Goal: Information Seeking & Learning: Learn about a topic

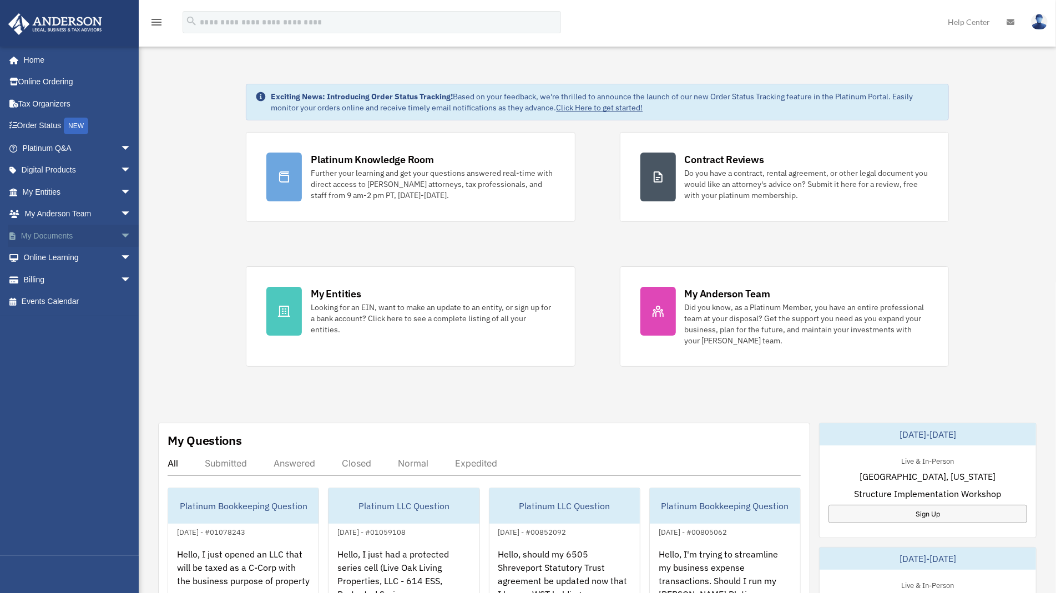
click at [120, 234] on span "arrow_drop_down" at bounding box center [131, 236] width 22 height 23
click at [120, 194] on span "arrow_drop_down" at bounding box center [131, 192] width 22 height 23
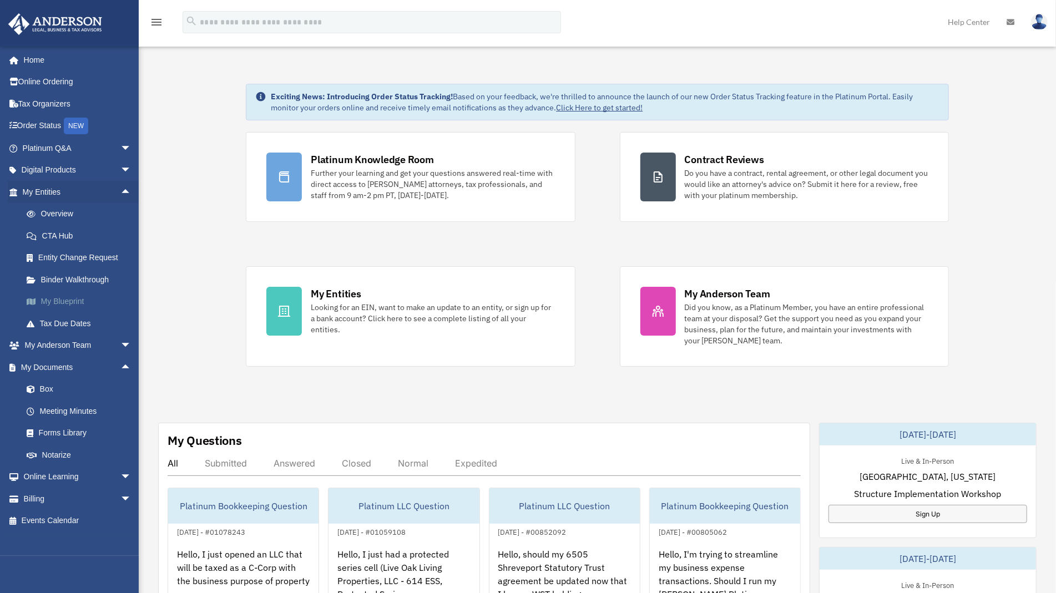
click at [78, 301] on link "My Blueprint" at bounding box center [82, 302] width 133 height 22
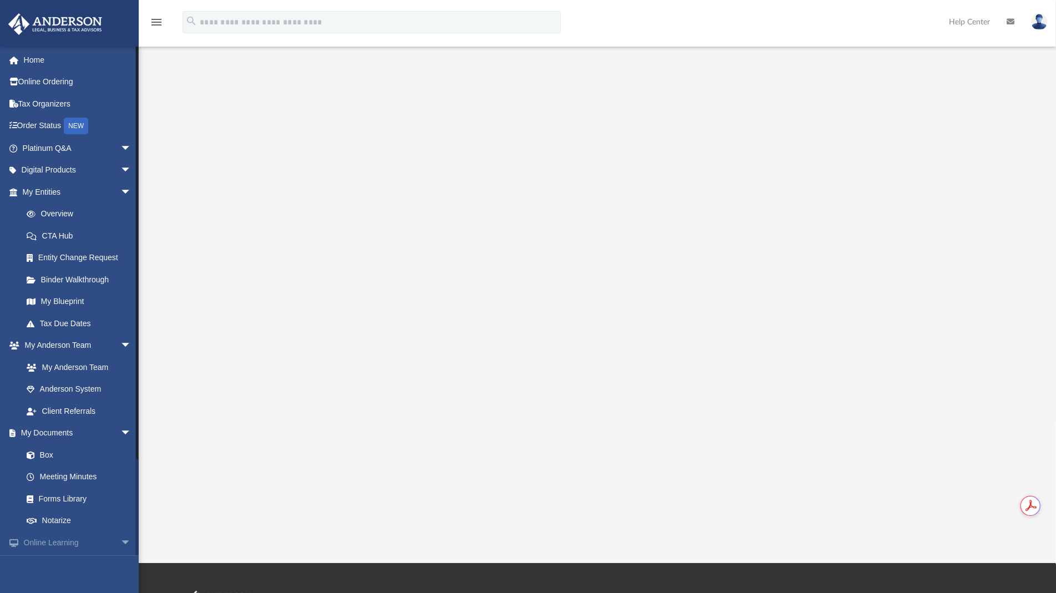
click at [120, 536] on span "arrow_drop_down" at bounding box center [131, 543] width 22 height 23
click at [120, 538] on span "arrow_drop_up" at bounding box center [131, 543] width 22 height 23
click at [120, 166] on span "arrow_drop_down" at bounding box center [131, 168] width 22 height 23
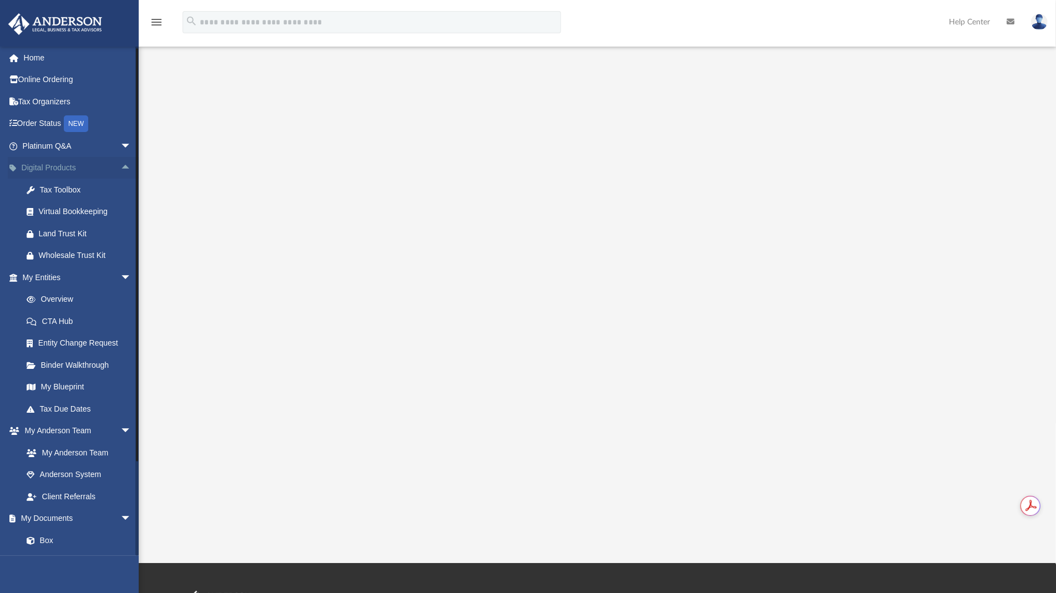
click at [120, 161] on span "arrow_drop_up" at bounding box center [131, 168] width 22 height 23
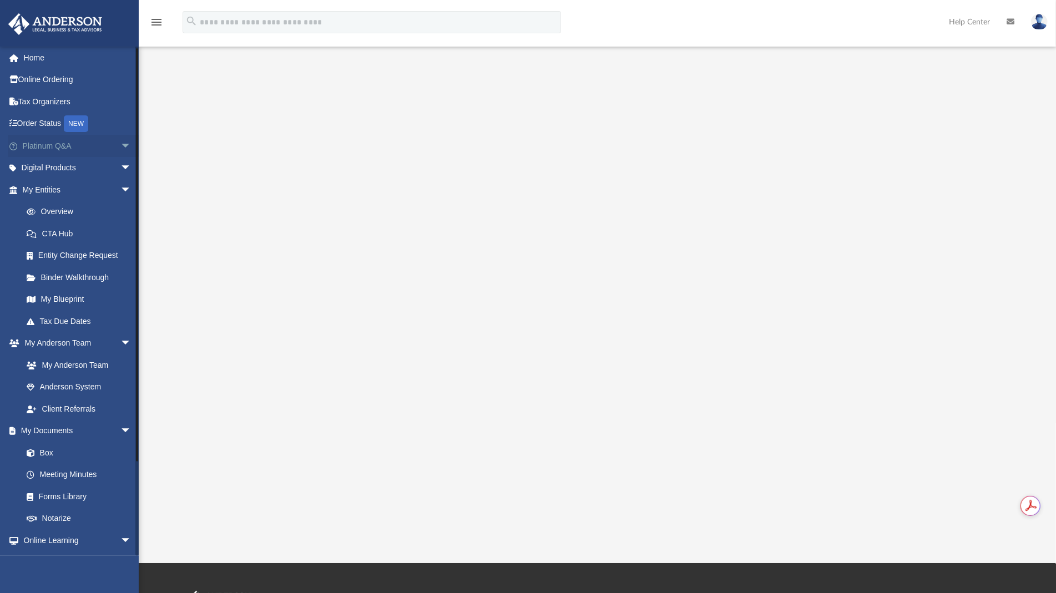
click at [120, 149] on span "arrow_drop_down" at bounding box center [131, 146] width 22 height 23
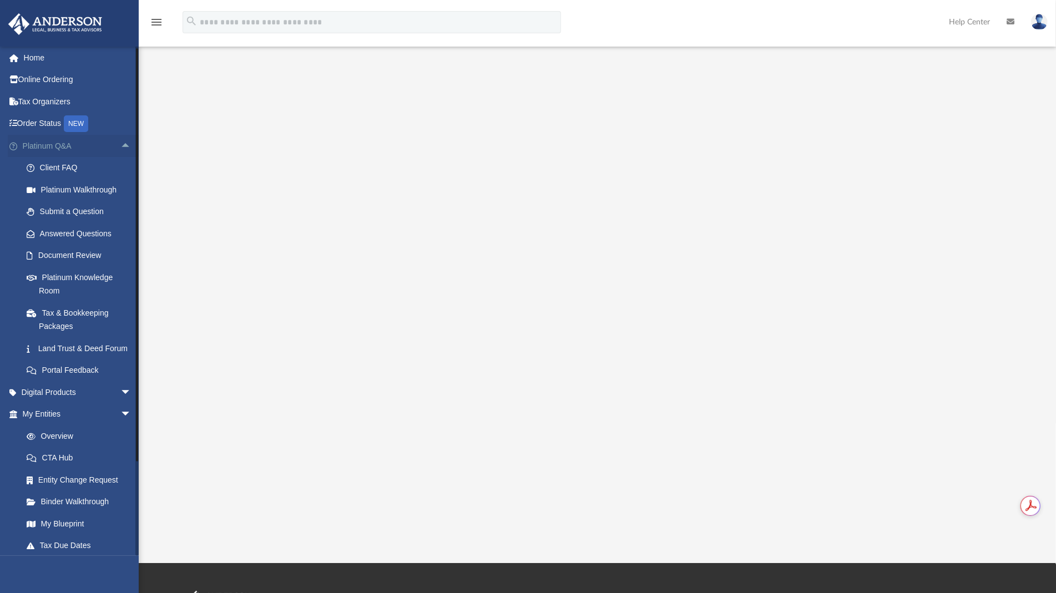
click at [120, 145] on span "arrow_drop_up" at bounding box center [131, 146] width 22 height 23
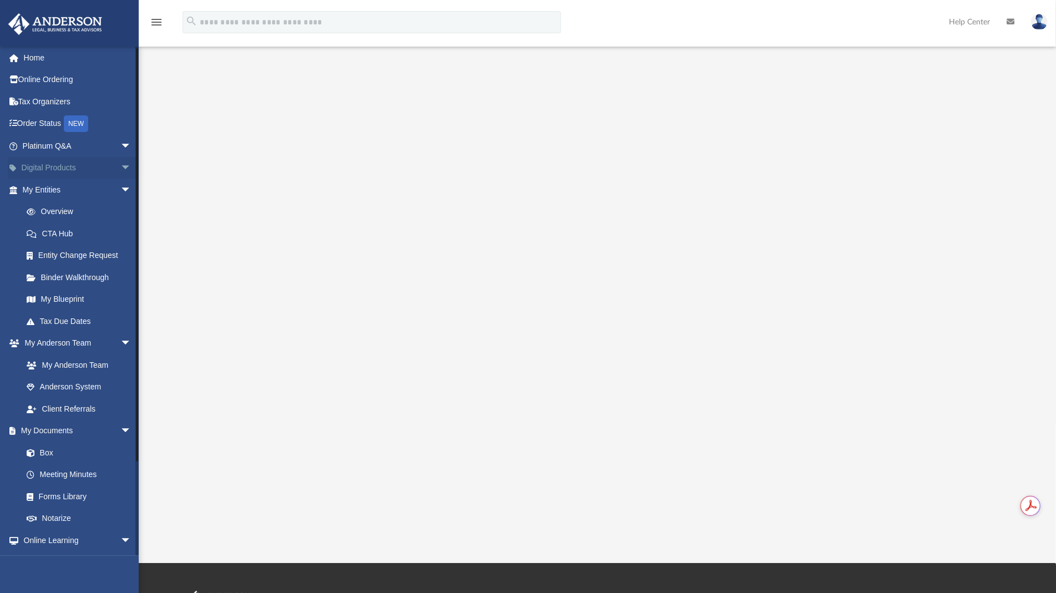
click at [120, 163] on span "arrow_drop_down" at bounding box center [131, 168] width 22 height 23
click at [120, 163] on span "arrow_drop_up" at bounding box center [131, 168] width 22 height 23
click at [58, 94] on link "Tax Organizers" at bounding box center [78, 101] width 140 height 22
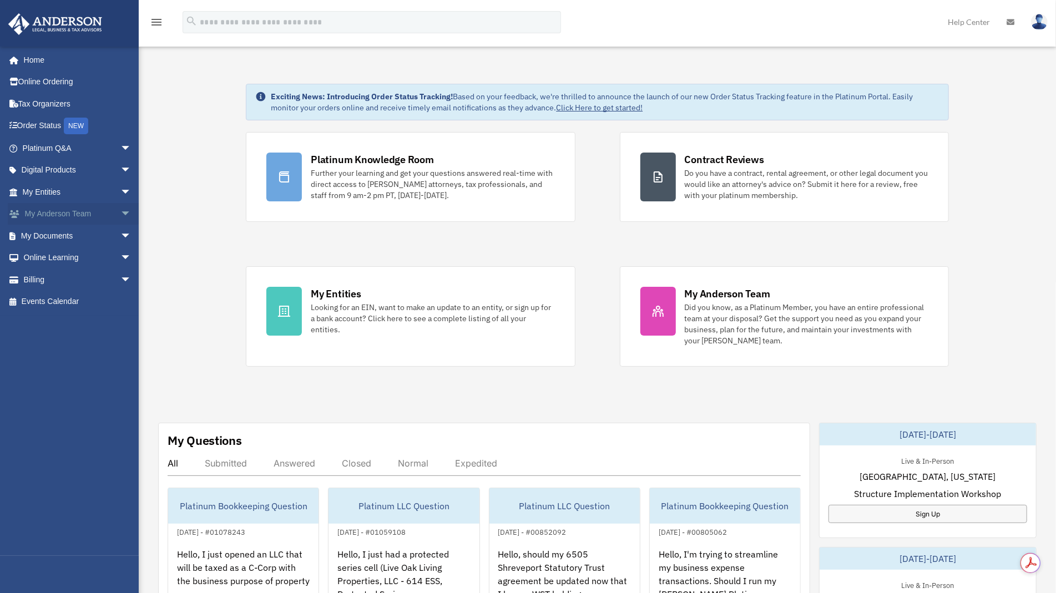
click at [120, 214] on span "arrow_drop_down" at bounding box center [131, 214] width 22 height 23
click at [120, 214] on span "arrow_drop_up" at bounding box center [131, 214] width 22 height 23
click at [120, 195] on span "arrow_drop_down" at bounding box center [131, 192] width 22 height 23
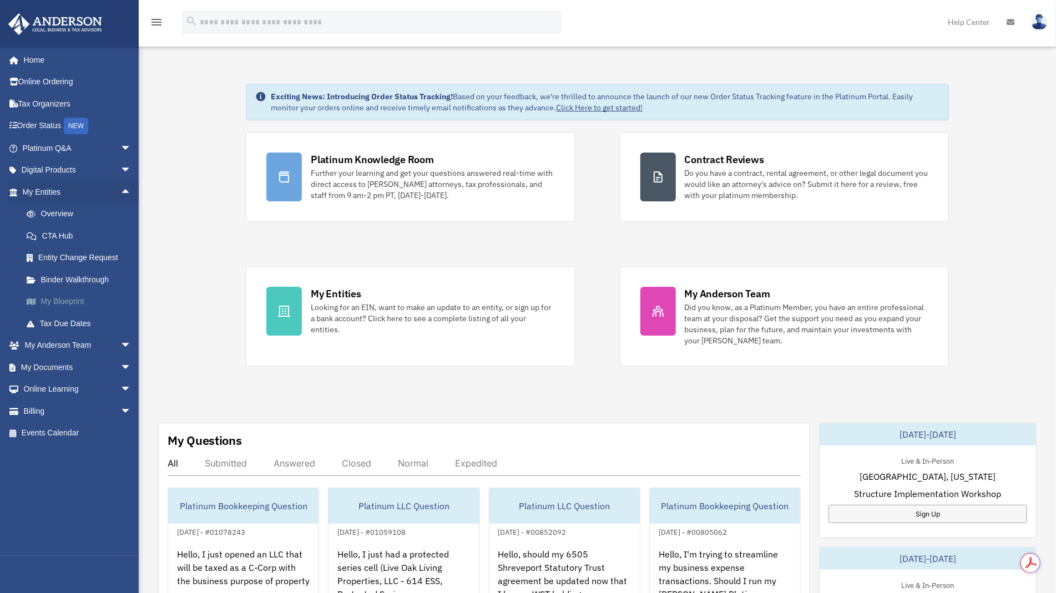
click at [79, 297] on link "My Blueprint" at bounding box center [82, 302] width 133 height 22
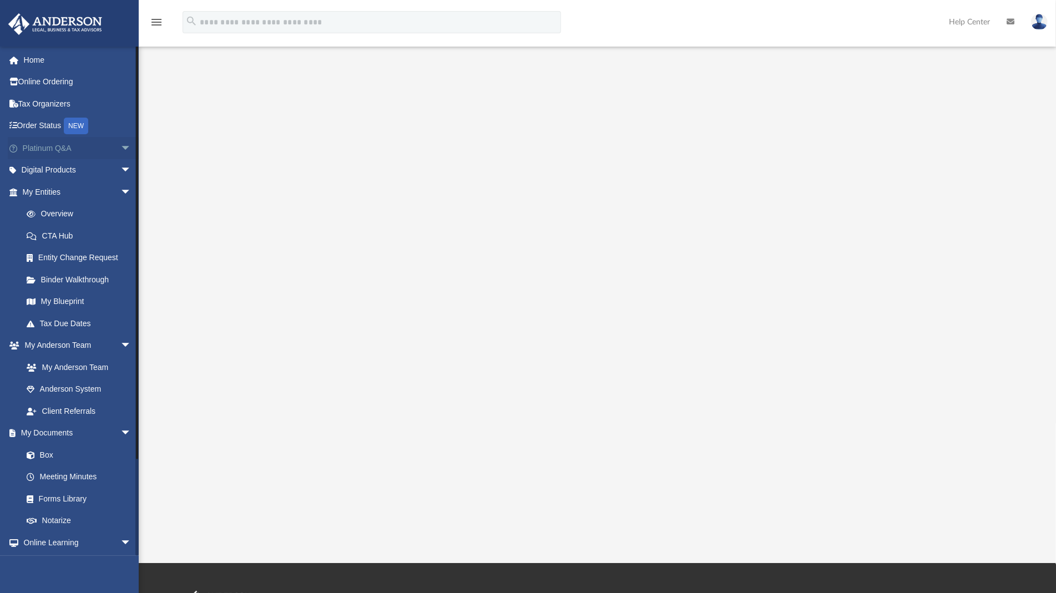
click at [120, 148] on span "arrow_drop_down" at bounding box center [131, 148] width 22 height 23
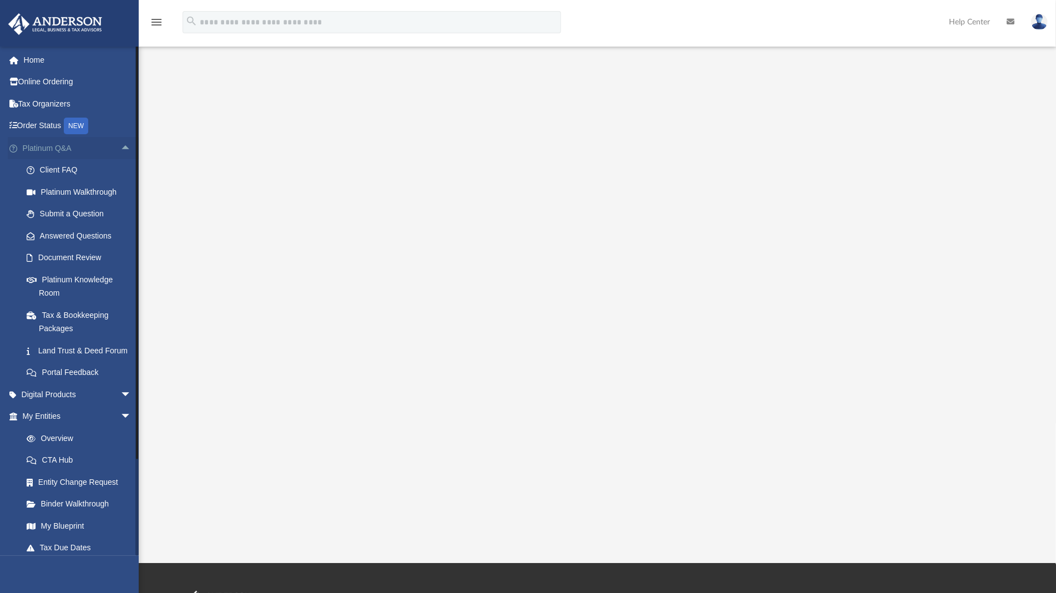
click at [120, 148] on span "arrow_drop_up" at bounding box center [131, 148] width 22 height 23
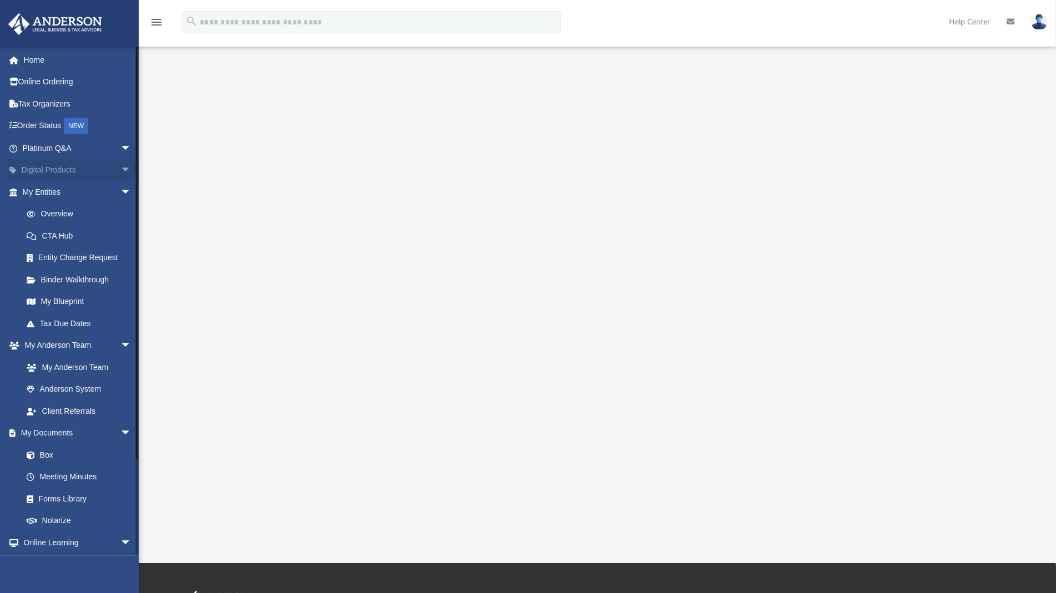
click at [120, 163] on span "arrow_drop_down" at bounding box center [131, 170] width 22 height 23
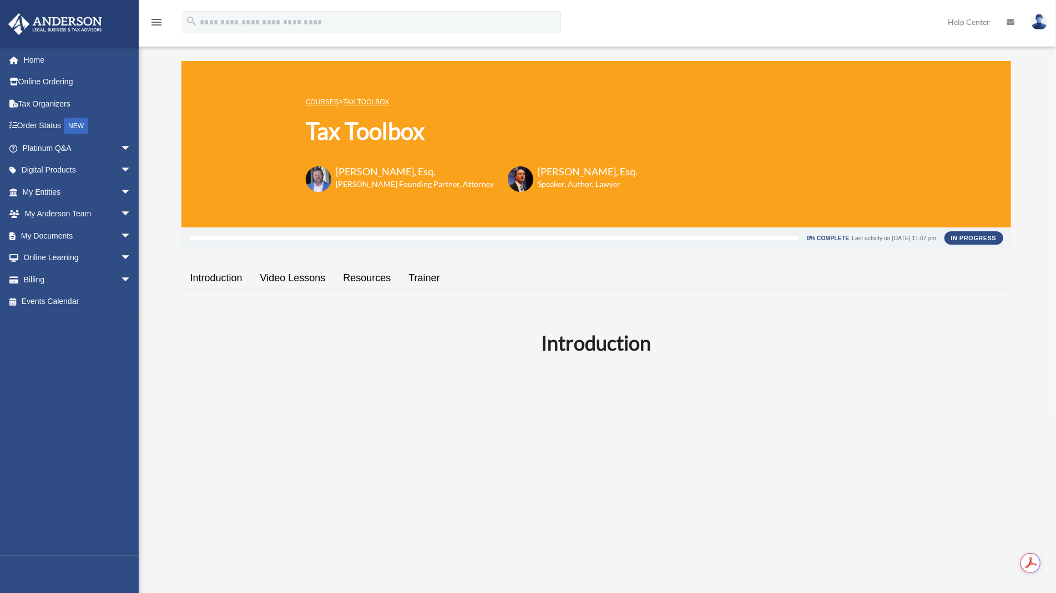
click at [266, 278] on link "Video Lessons" at bounding box center [292, 279] width 83 height 32
